Goal: Task Accomplishment & Management: Manage account settings

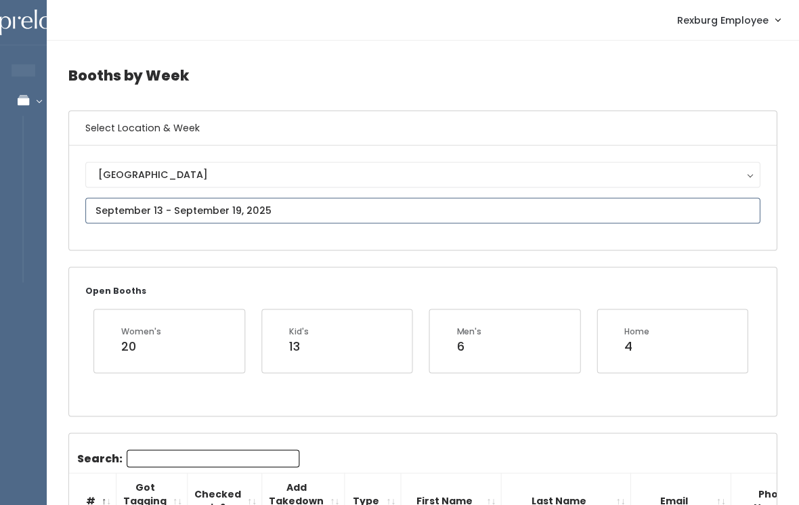
click at [125, 208] on input "text" at bounding box center [423, 211] width 675 height 26
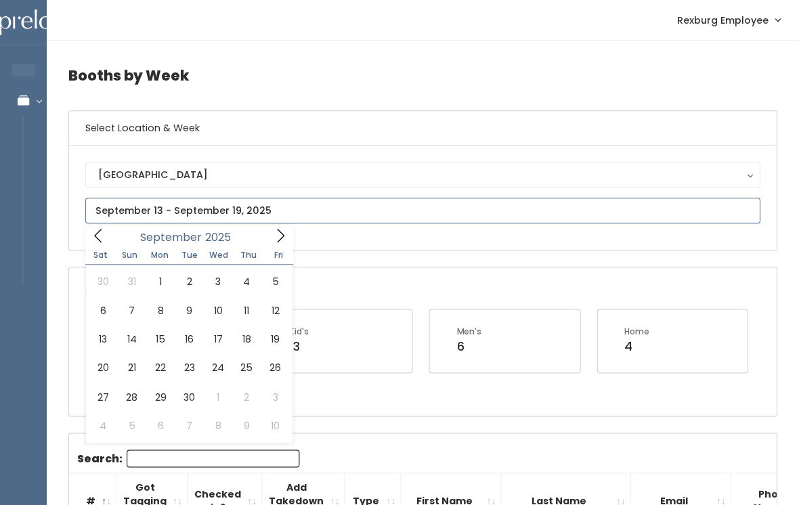
click at [287, 238] on icon at bounding box center [281, 235] width 15 height 15
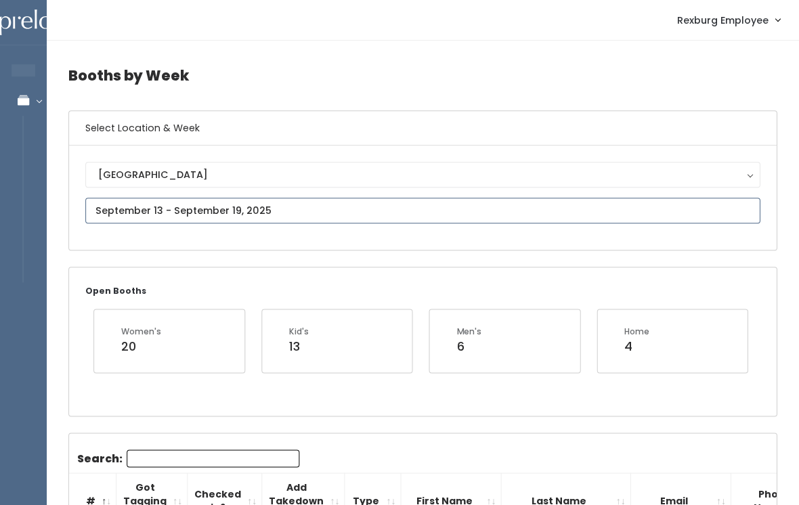
type input "October 18 to October 24"
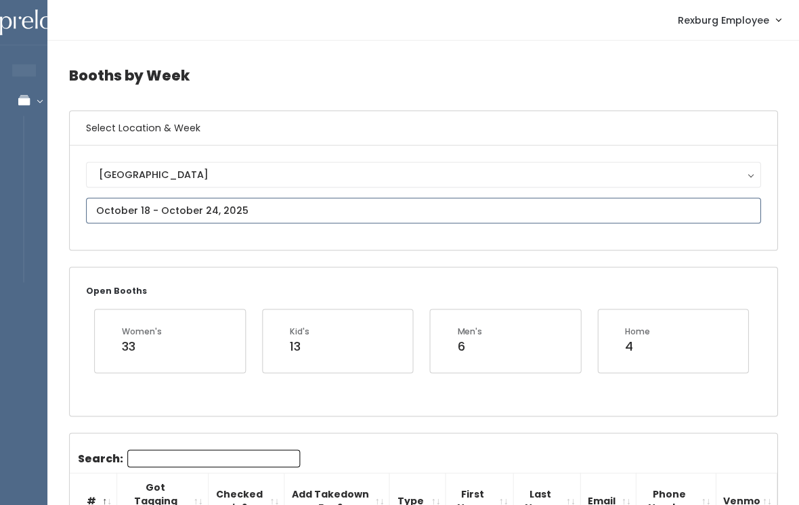
click at [301, 209] on input "text" at bounding box center [423, 211] width 675 height 26
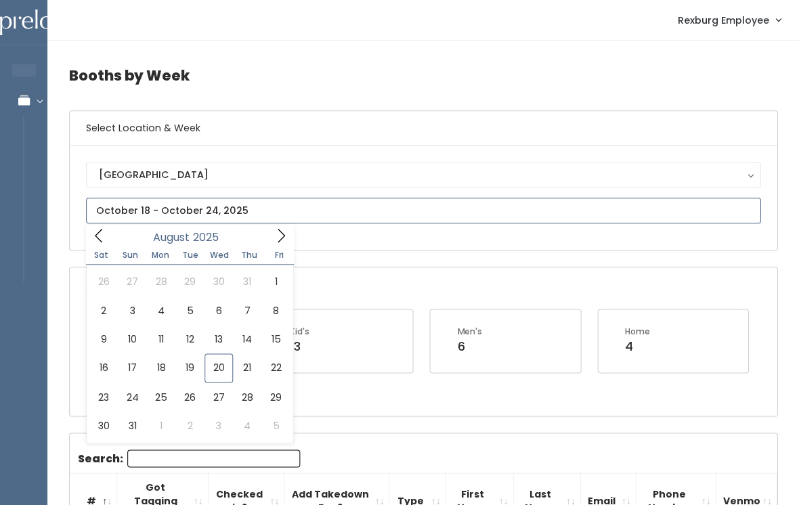
click at [289, 232] on span at bounding box center [281, 235] width 26 height 21
type input "September 20 to September 26"
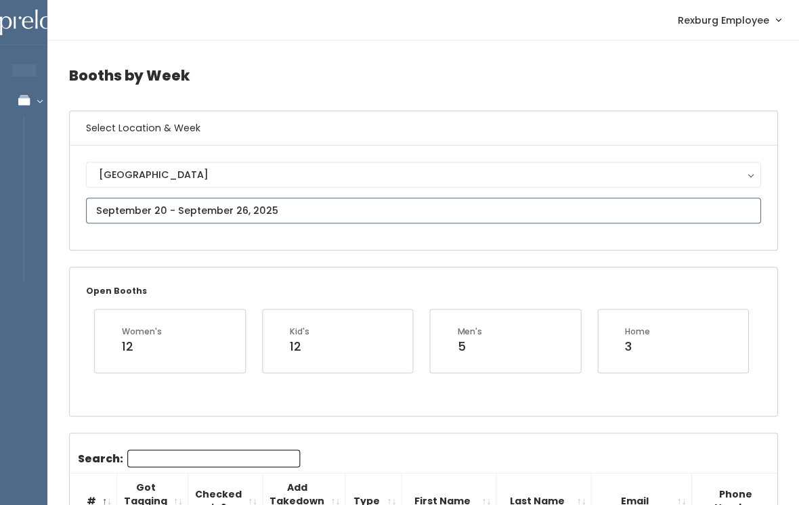
click at [323, 205] on input "text" at bounding box center [423, 211] width 675 height 26
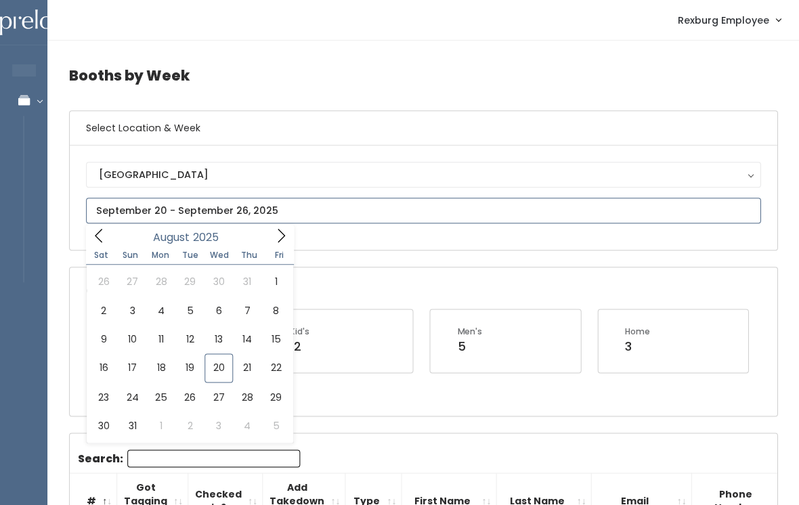
click at [288, 236] on icon at bounding box center [281, 235] width 15 height 15
type input "[DATE] to [DATE]"
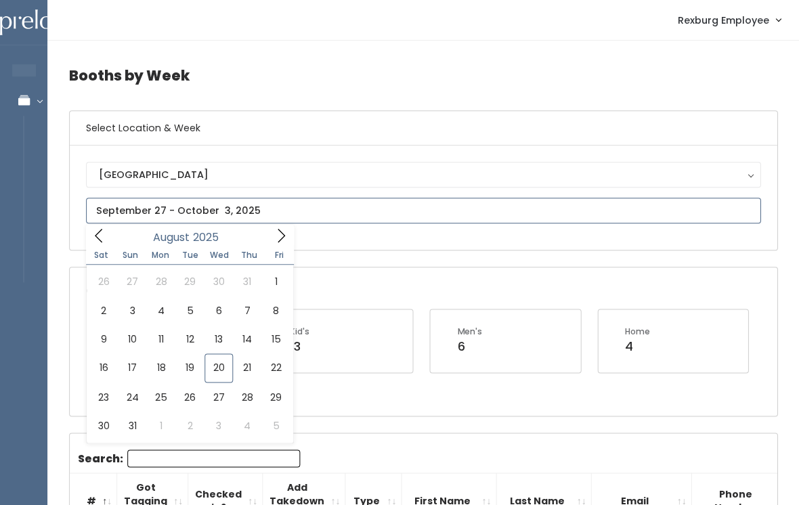
click at [108, 234] on span at bounding box center [99, 235] width 26 height 21
click at [278, 231] on icon at bounding box center [281, 235] width 15 height 15
type input "August 16 to August 22"
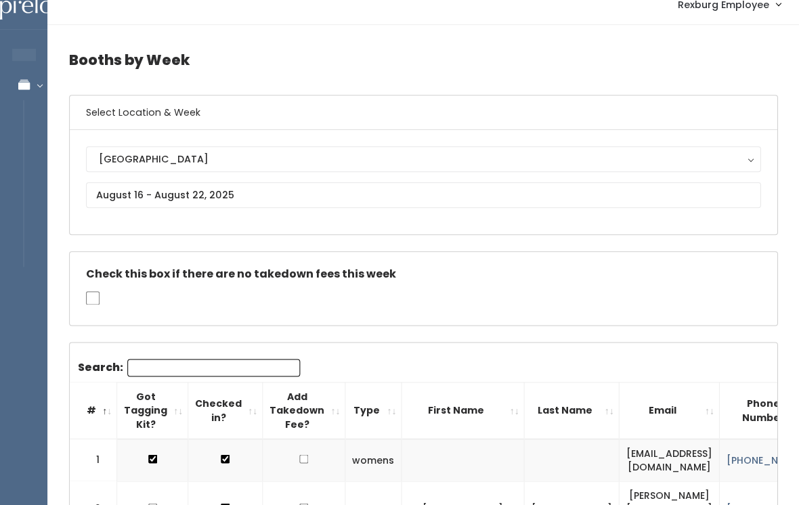
scroll to position [16, 0]
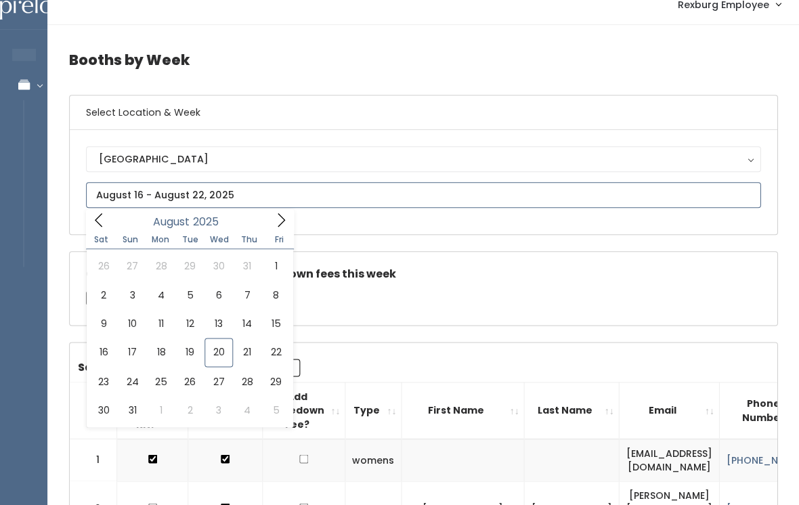
click at [278, 213] on icon at bounding box center [281, 220] width 15 height 15
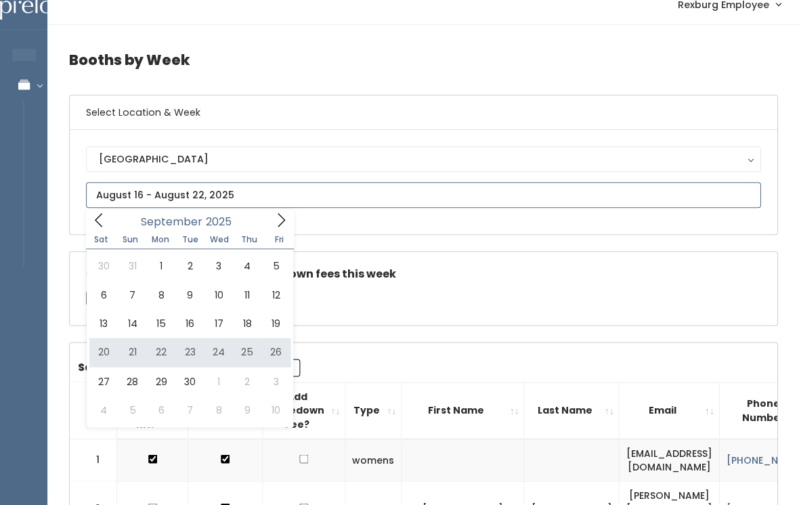
type input "[DATE] to [DATE]"
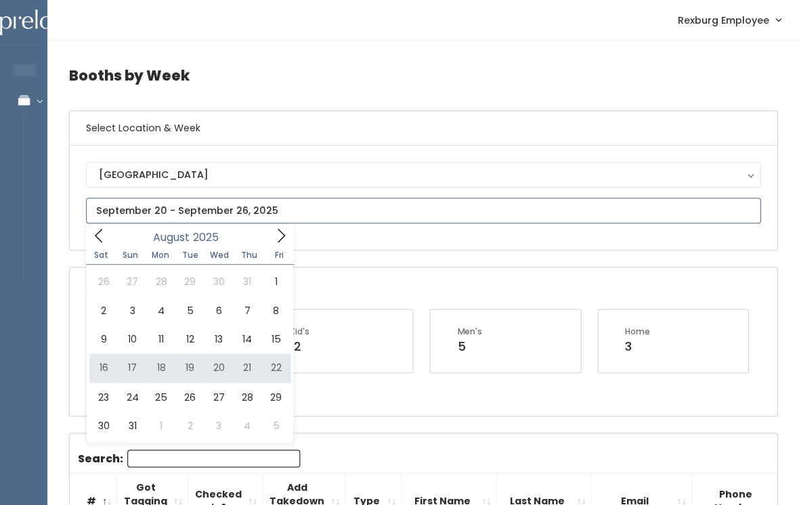
type input "[DATE] to [DATE]"
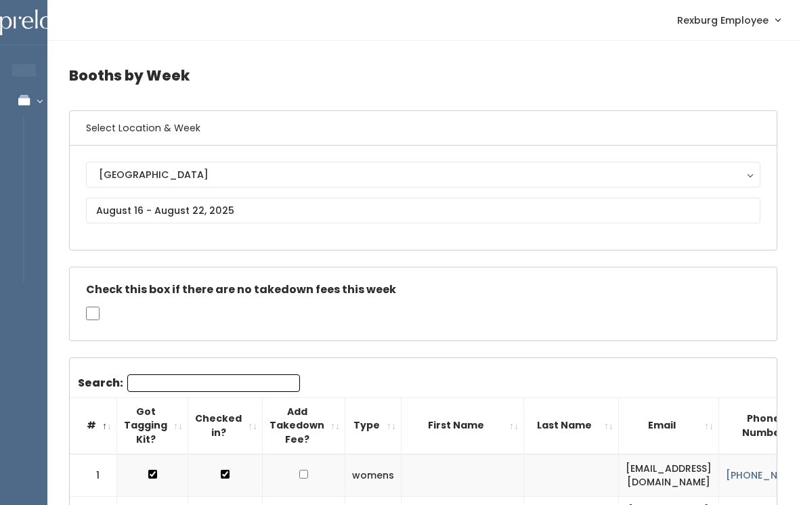
click at [41, 115] on link "Manage Bookings" at bounding box center [88, 100] width 176 height 30
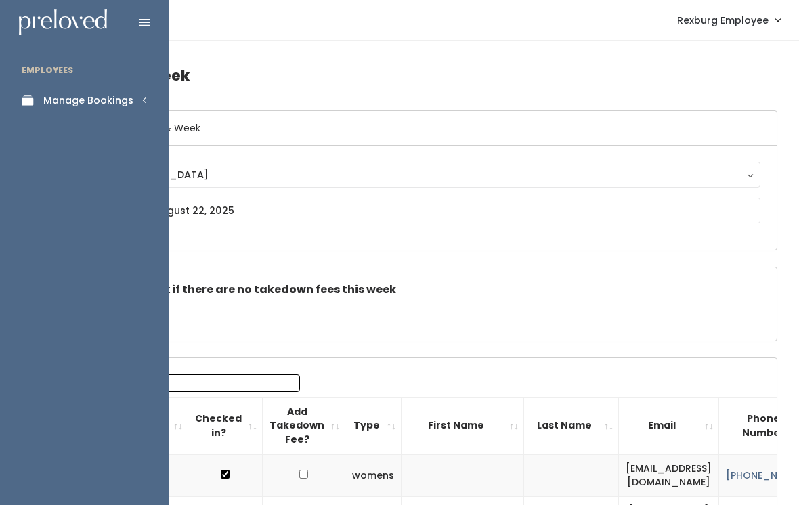
click at [75, 100] on div "Manage Bookings" at bounding box center [88, 100] width 90 height 14
click at [62, 227] on div "Booth Discounts" at bounding box center [84, 234] width 82 height 14
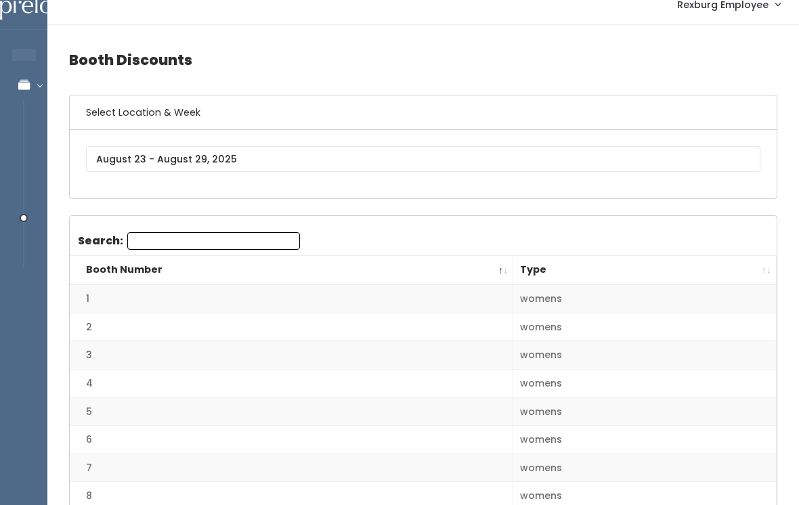
scroll to position [18, 0]
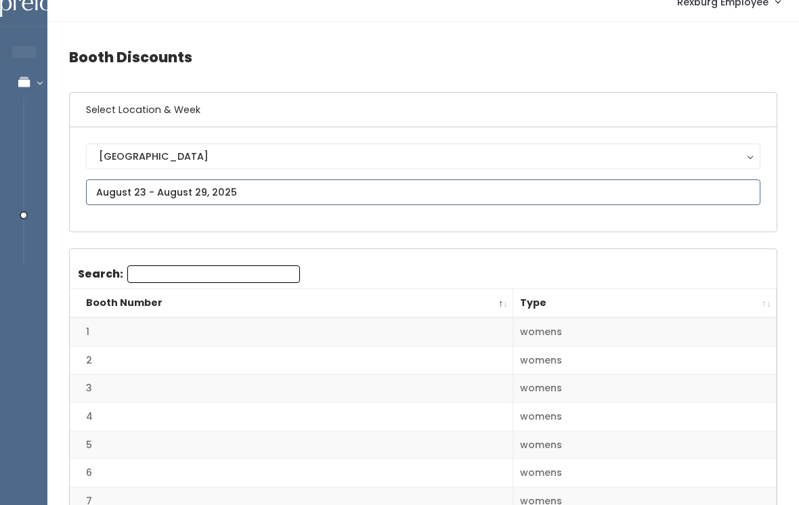
click at [127, 192] on input "text" at bounding box center [423, 193] width 675 height 26
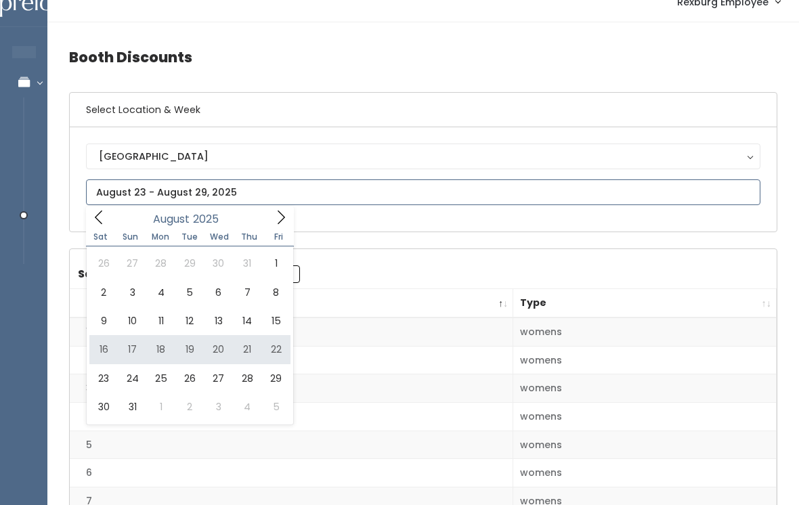
type input "[DATE] to [DATE]"
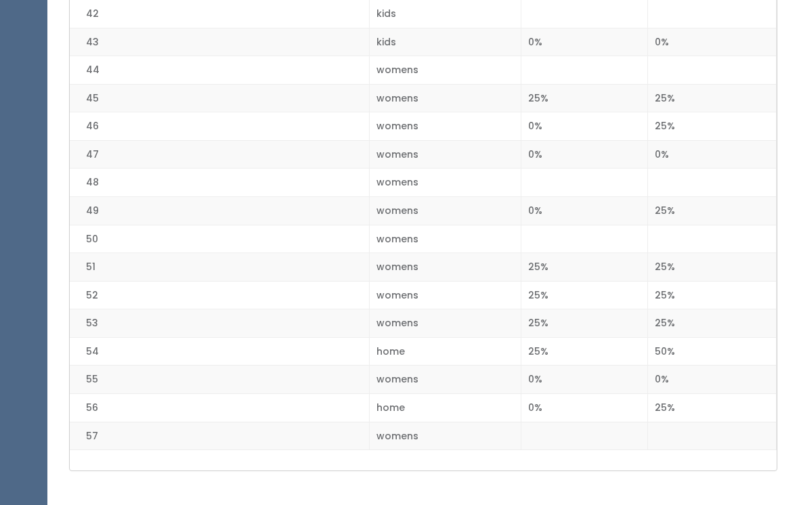
scroll to position [1495, 0]
